Goal: Find specific page/section: Find specific page/section

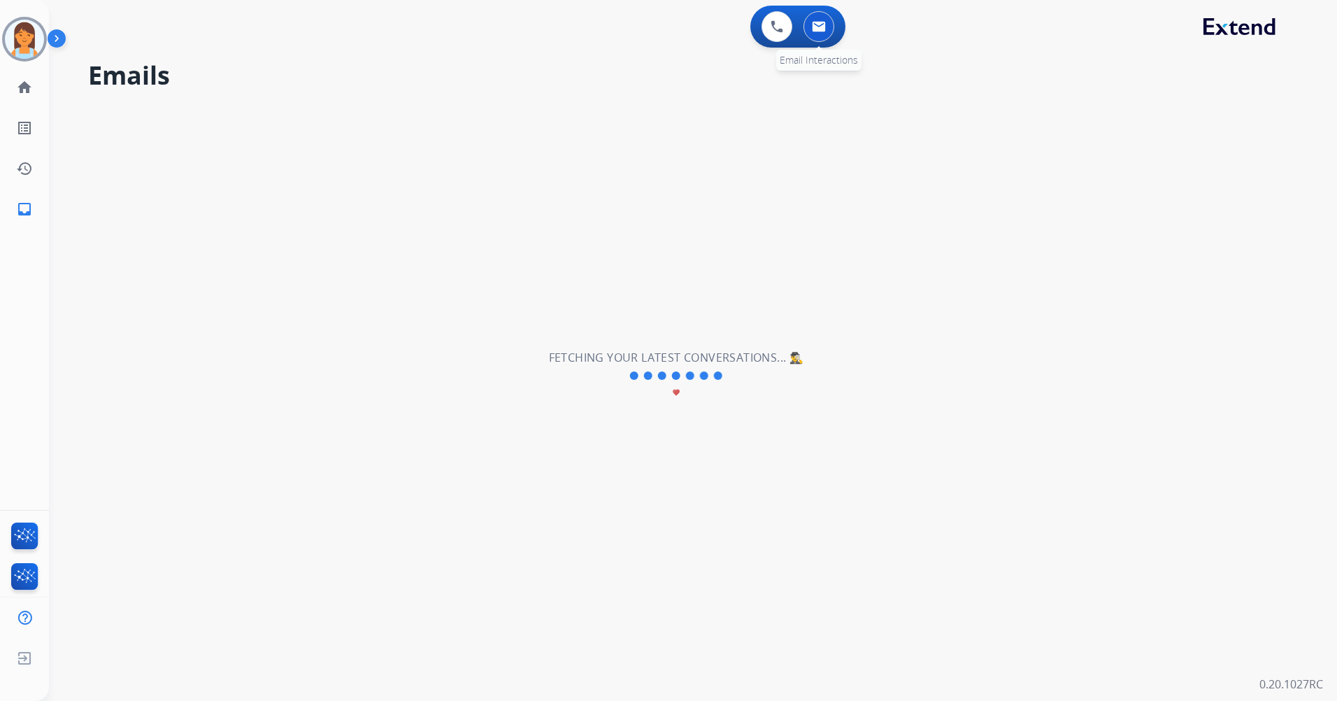
click at [820, 34] on button at bounding box center [819, 26] width 31 height 31
click at [767, 28] on button at bounding box center [777, 26] width 31 height 31
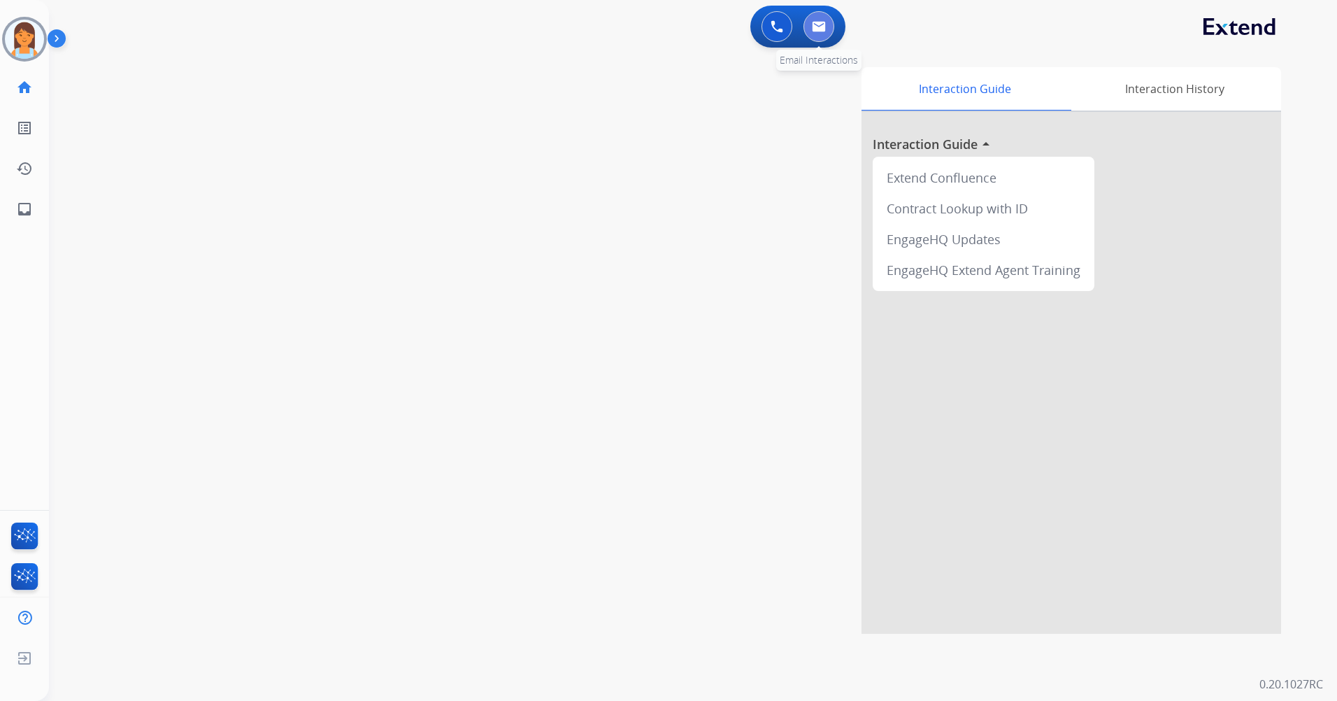
click at [815, 29] on img at bounding box center [819, 26] width 14 height 11
